Goal: Information Seeking & Learning: Learn about a topic

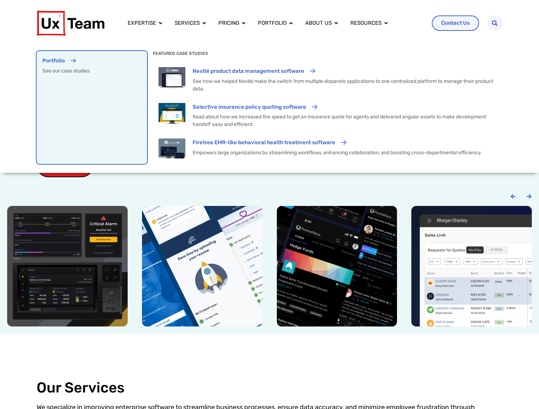
click at [67, 60] on div "Portfolio" at bounding box center [91, 63] width 99 height 13
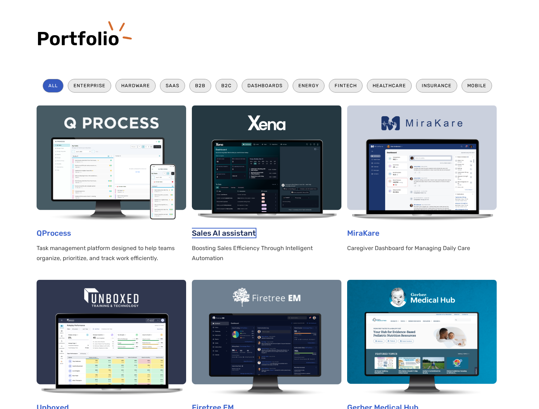
click at [211, 234] on link "Sales AI assistant" at bounding box center [224, 233] width 64 height 9
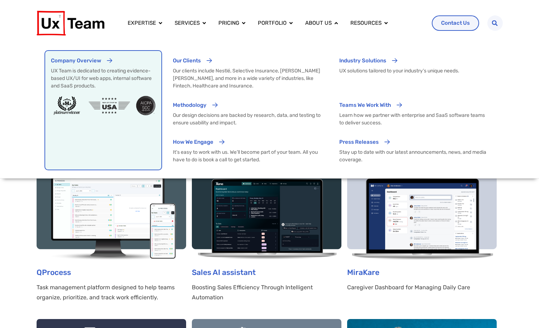
click at [141, 73] on p "UX Team is dedicated to creating evidence-based UX/UI for web apps, internal so…" at bounding box center [103, 78] width 105 height 23
